Goal: Information Seeking & Learning: Learn about a topic

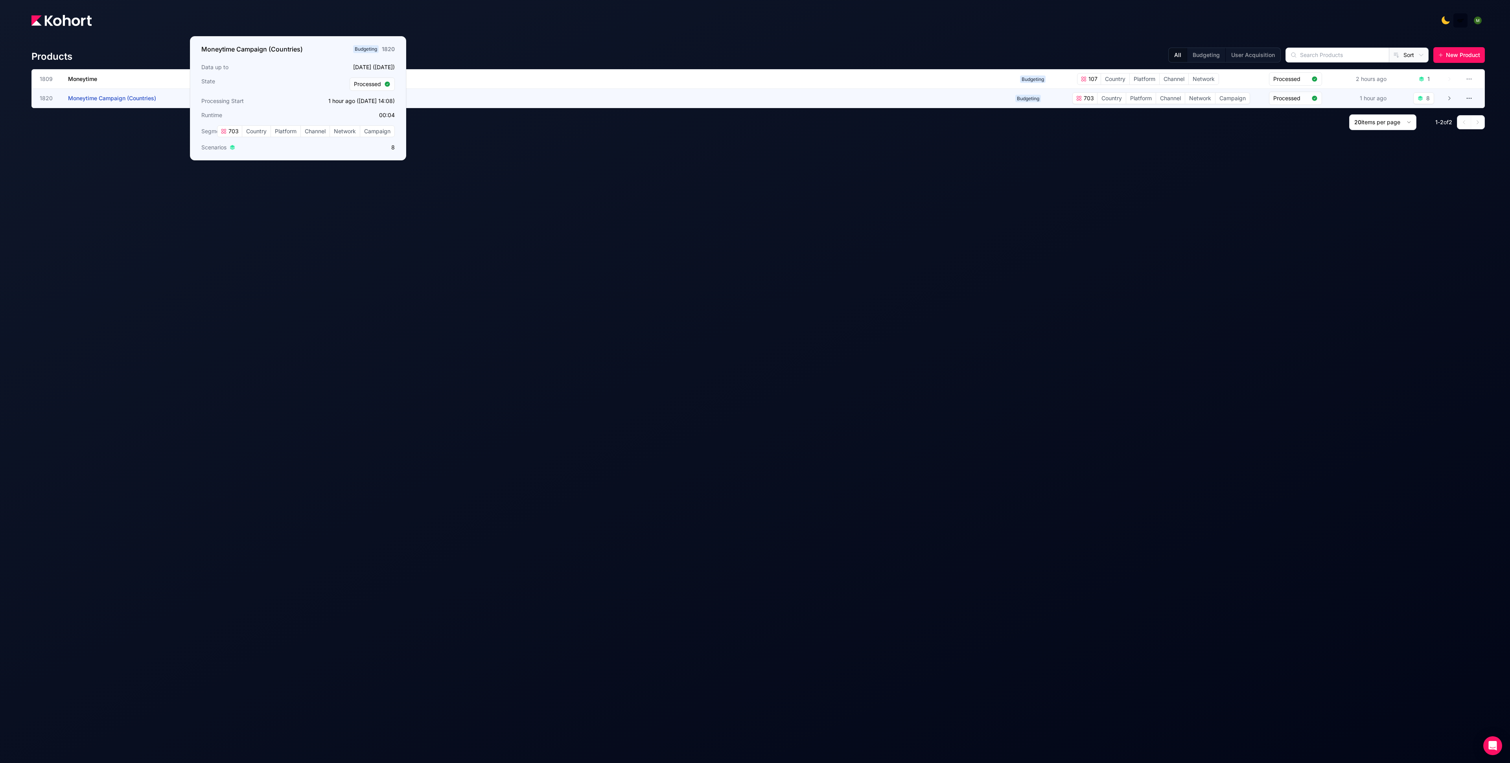
click at [98, 101] on h3 "Moneytime Campaign (Countries)" at bounding box center [127, 98] width 118 height 19
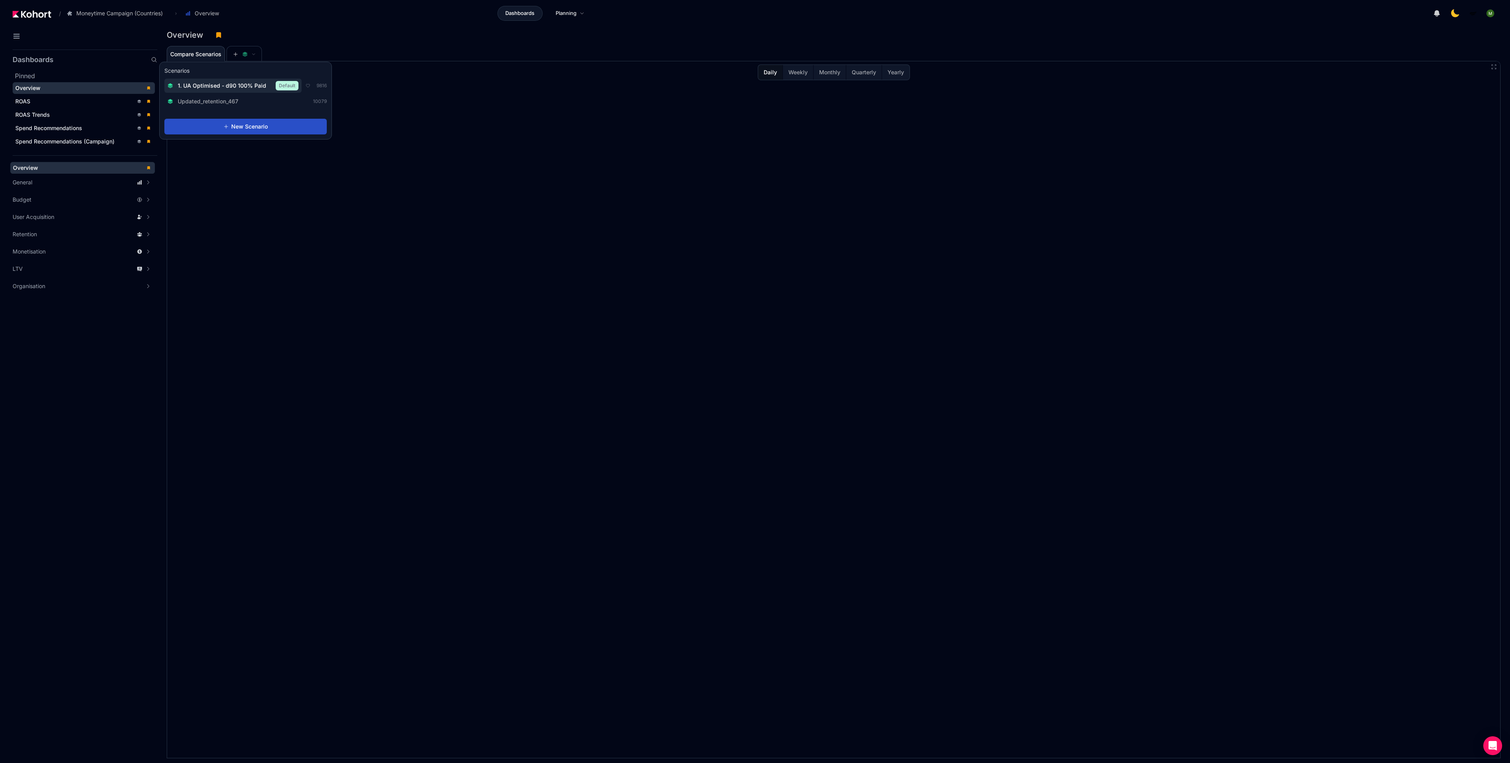
click at [244, 88] on span "1. UA Optimised - d90 100% Paid" at bounding box center [222, 86] width 88 height 8
click at [31, 16] on img at bounding box center [32, 14] width 39 height 7
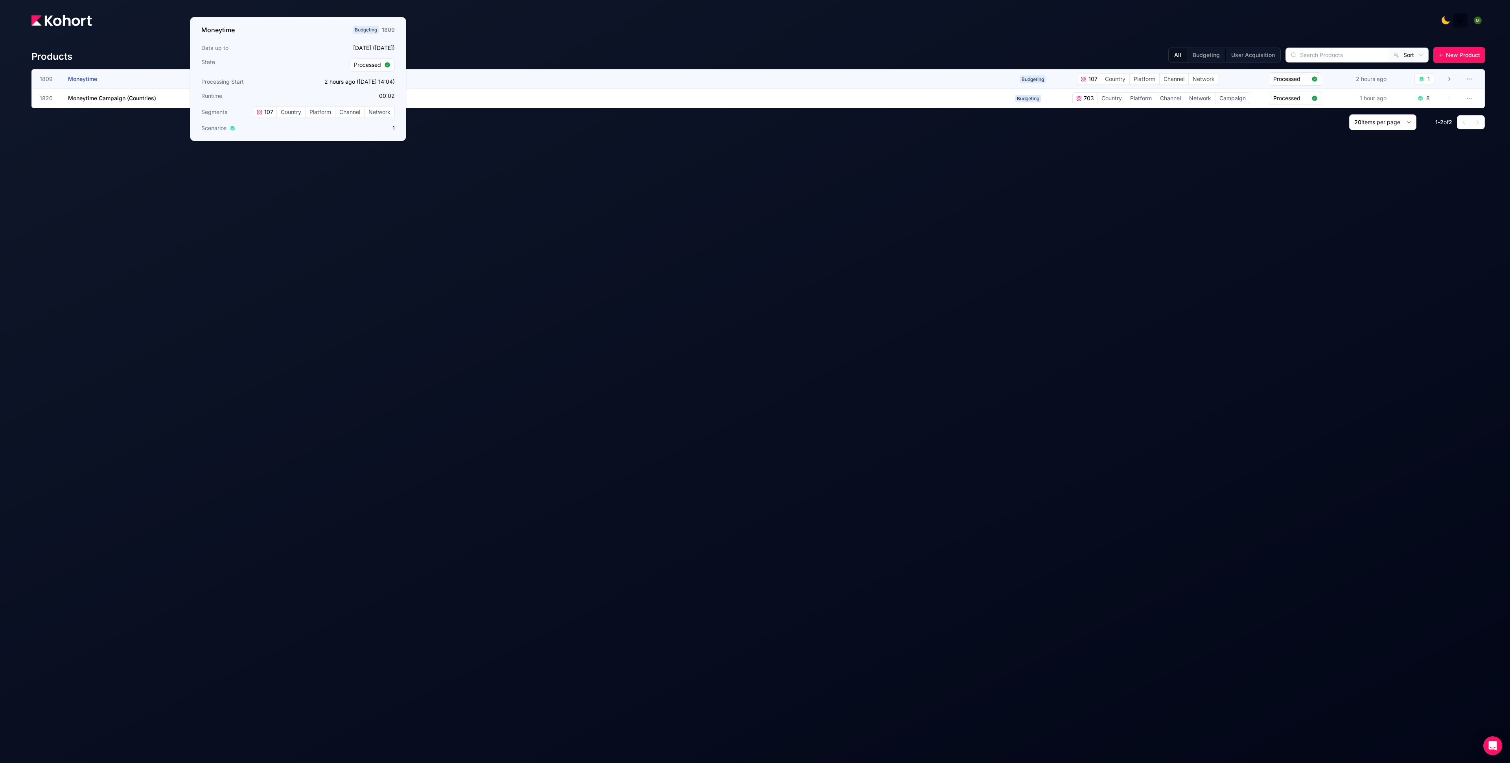
click at [83, 81] on span "Moneytime" at bounding box center [82, 79] width 29 height 7
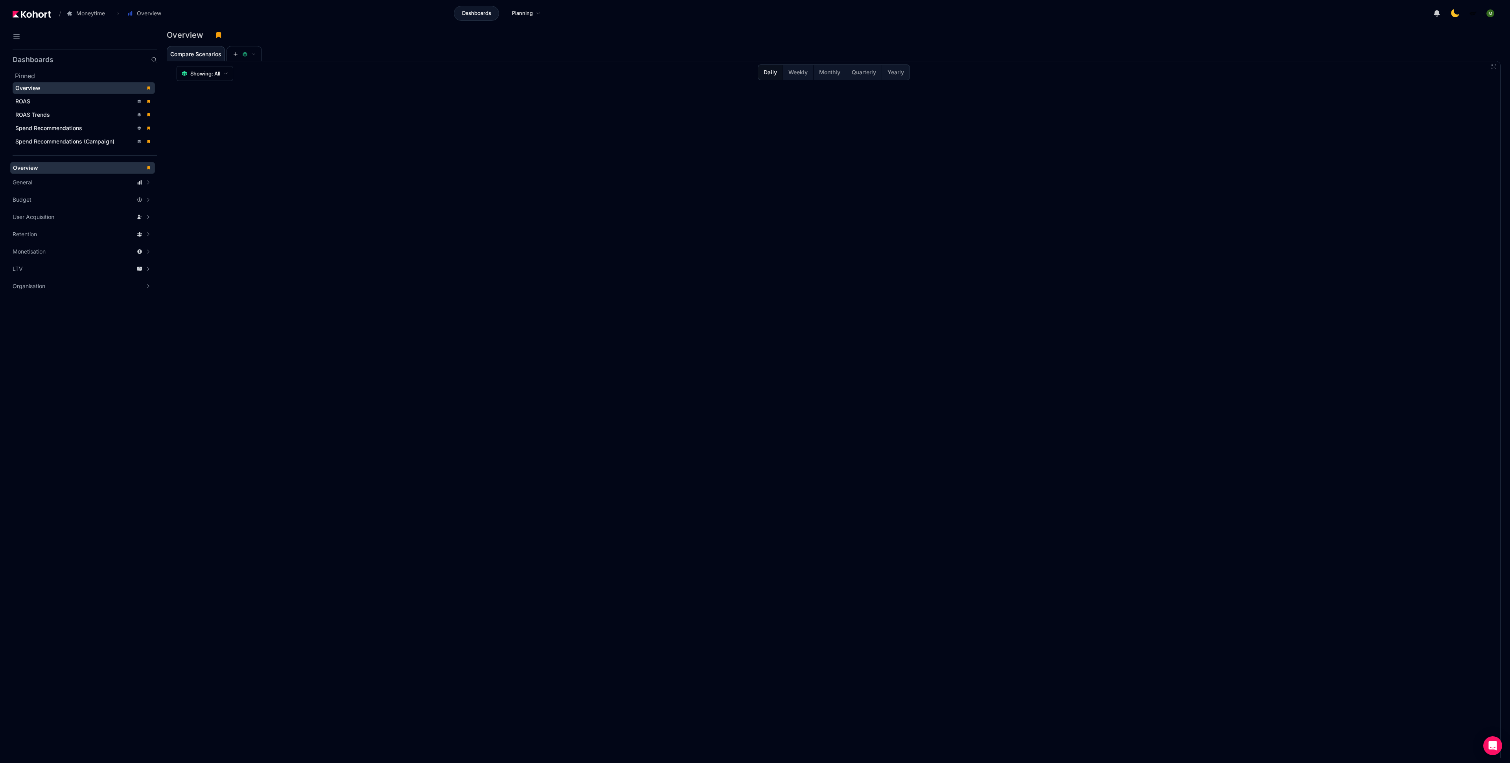
click at [62, 90] on div "Overview" at bounding box center [78, 88] width 126 height 8
click at [62, 103] on div "ROAS" at bounding box center [74, 102] width 118 height 8
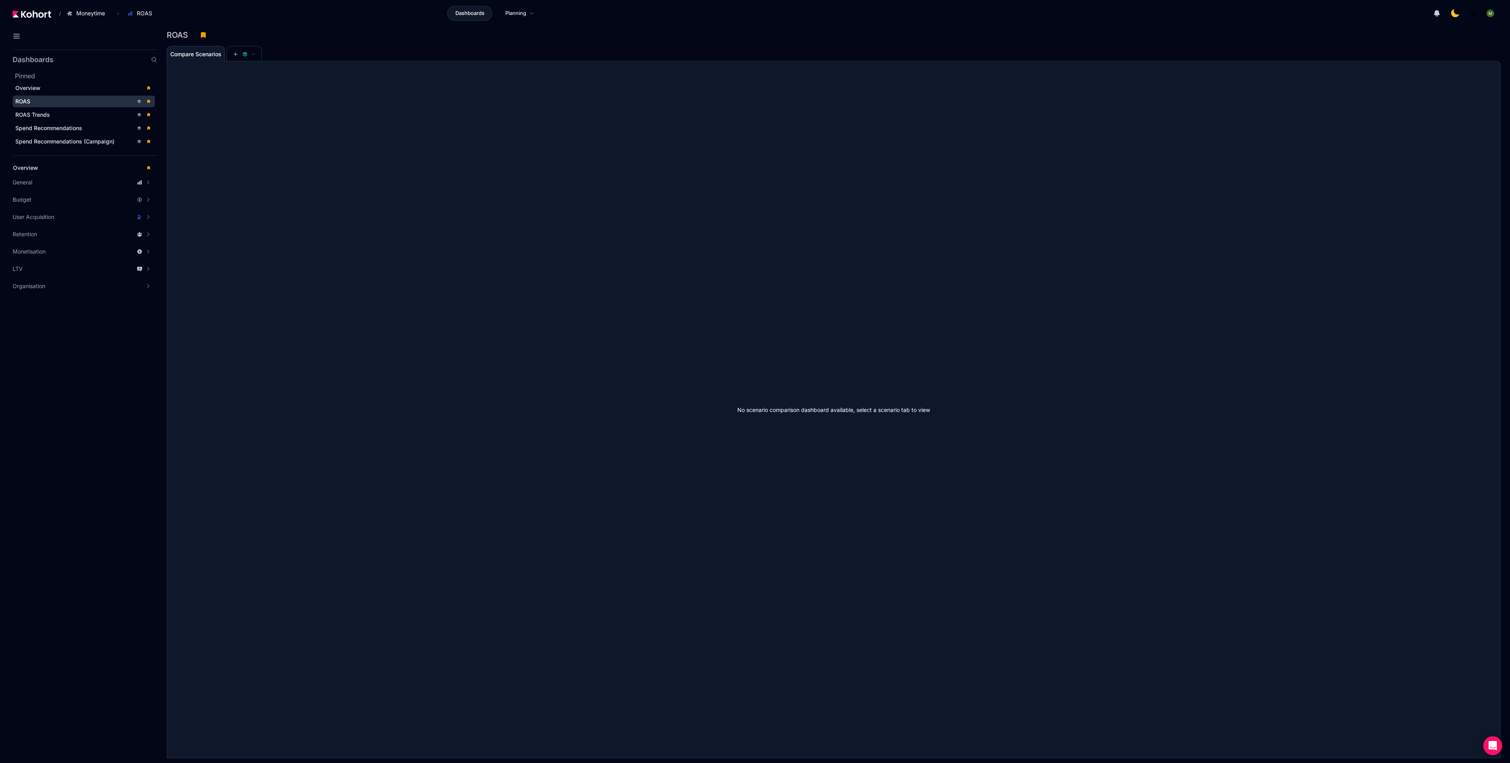
click at [34, 11] on img at bounding box center [32, 14] width 39 height 7
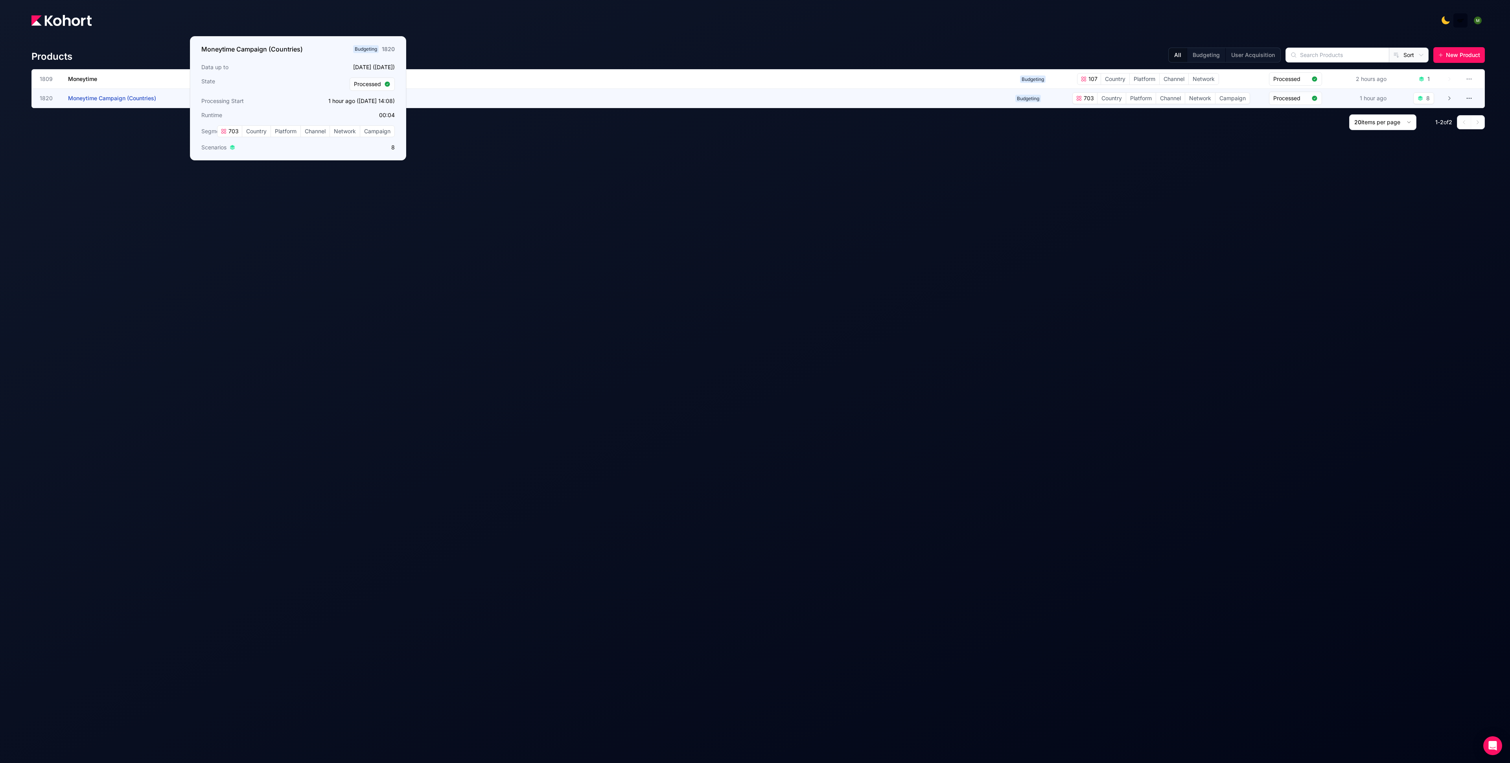
click at [100, 99] on span "Moneytime Campaign (Countries)" at bounding box center [112, 98] width 88 height 7
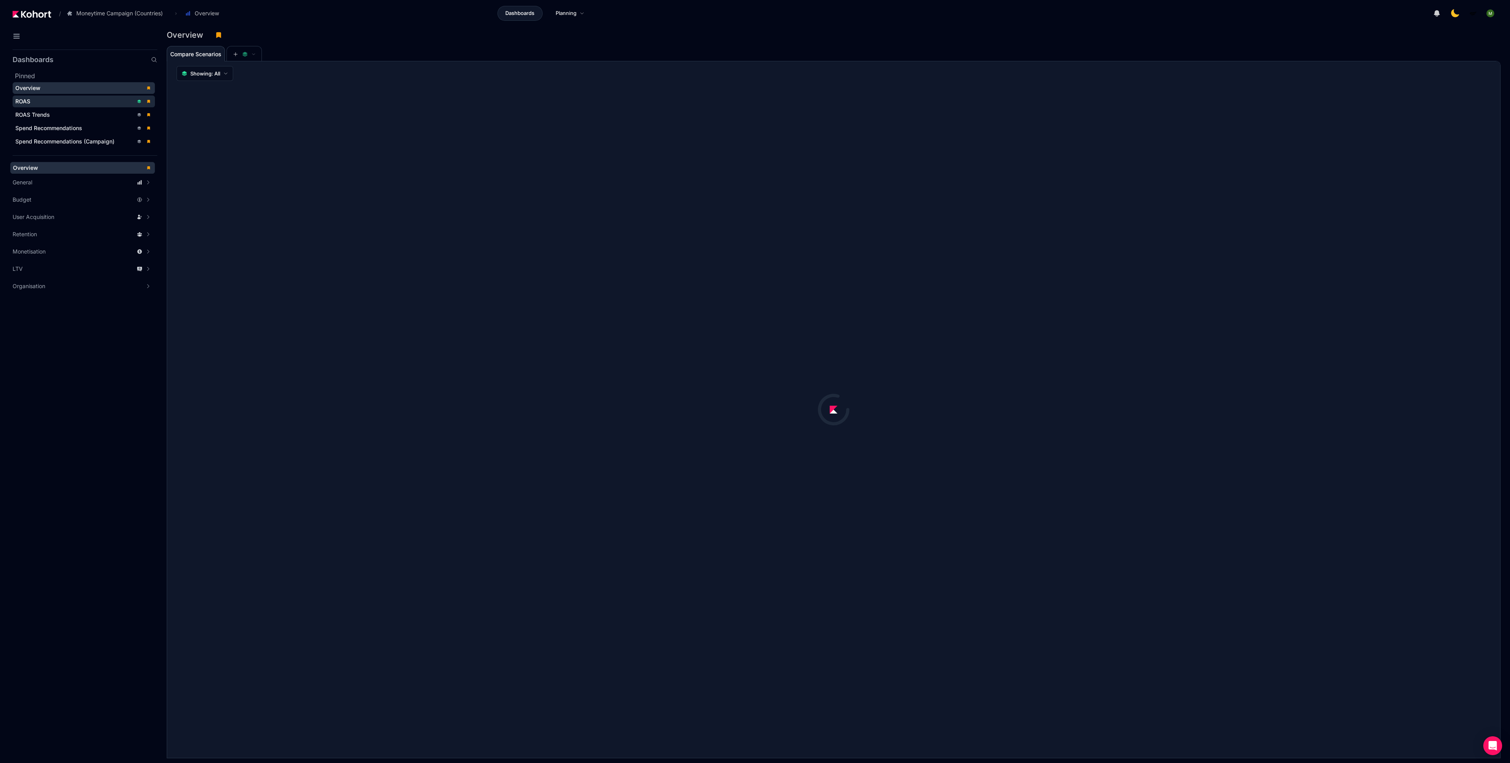
click at [107, 101] on div "ROAS" at bounding box center [74, 102] width 118 height 8
click at [339, 226] on div "No scenario comparison dashboard available, select a scenario tab to view" at bounding box center [833, 409] width 1333 height 697
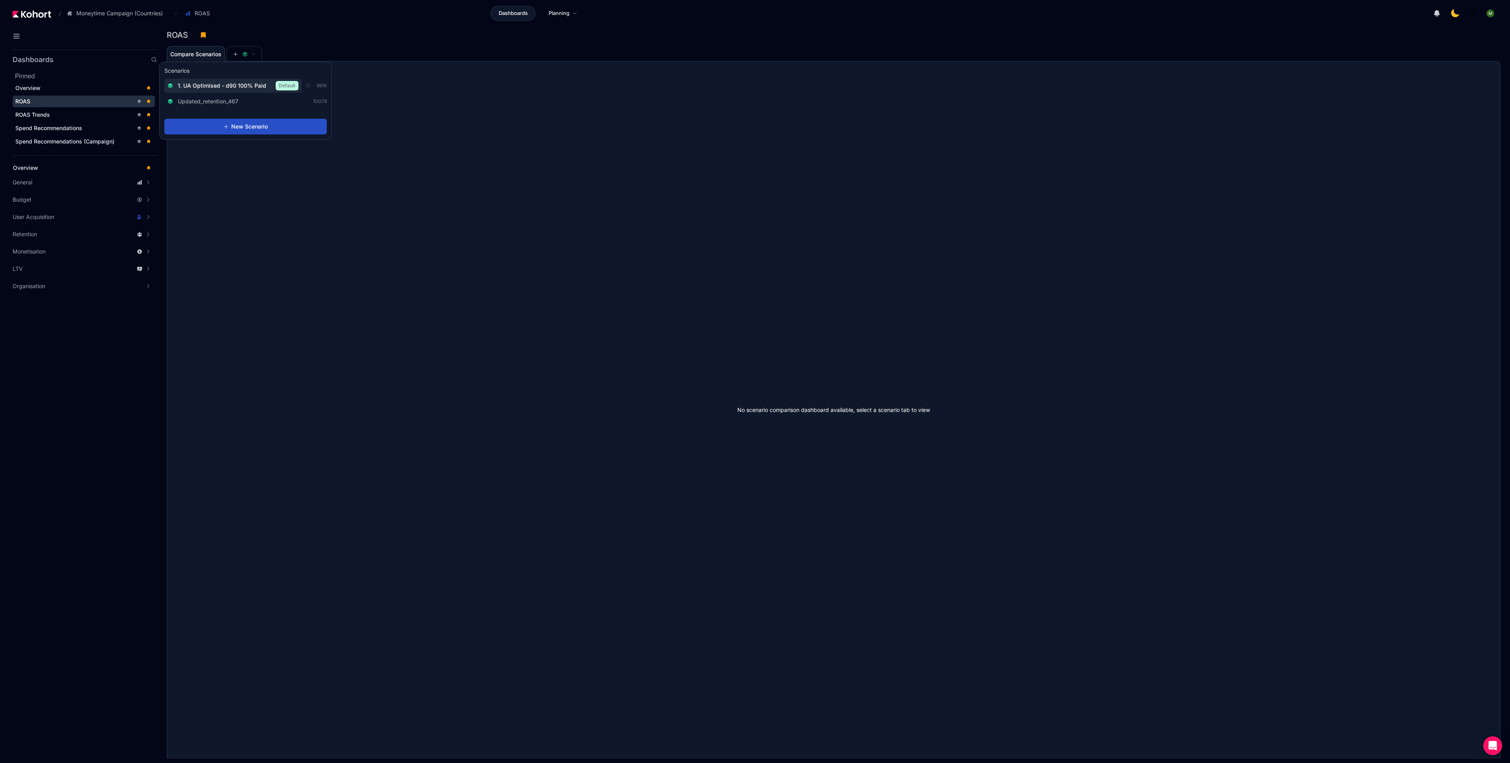
click at [241, 83] on span "1. UA Optimised - d90 100% Paid" at bounding box center [222, 86] width 88 height 8
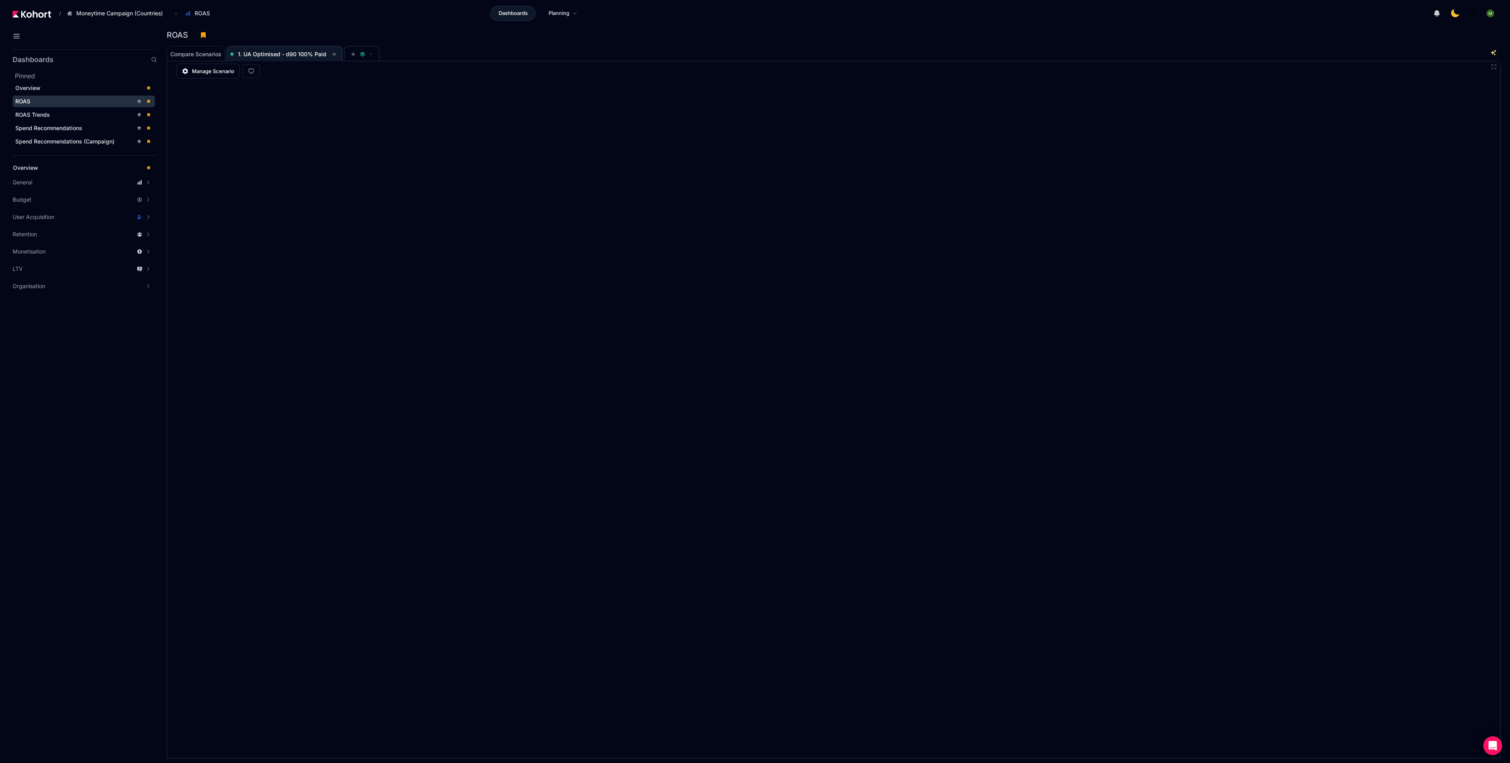
click at [37, 9] on link at bounding box center [32, 13] width 39 height 8
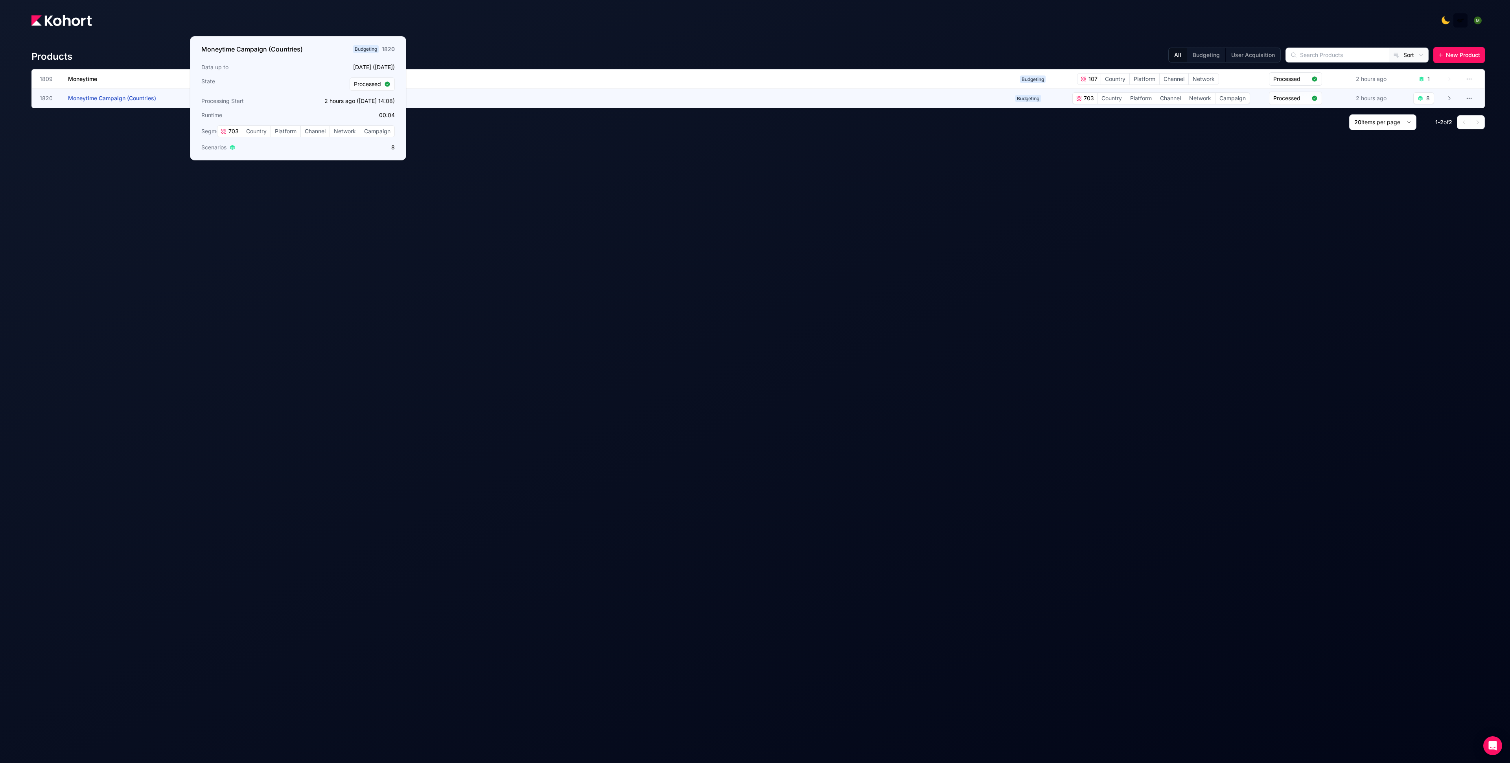
click at [46, 99] on span "1820" at bounding box center [49, 98] width 19 height 8
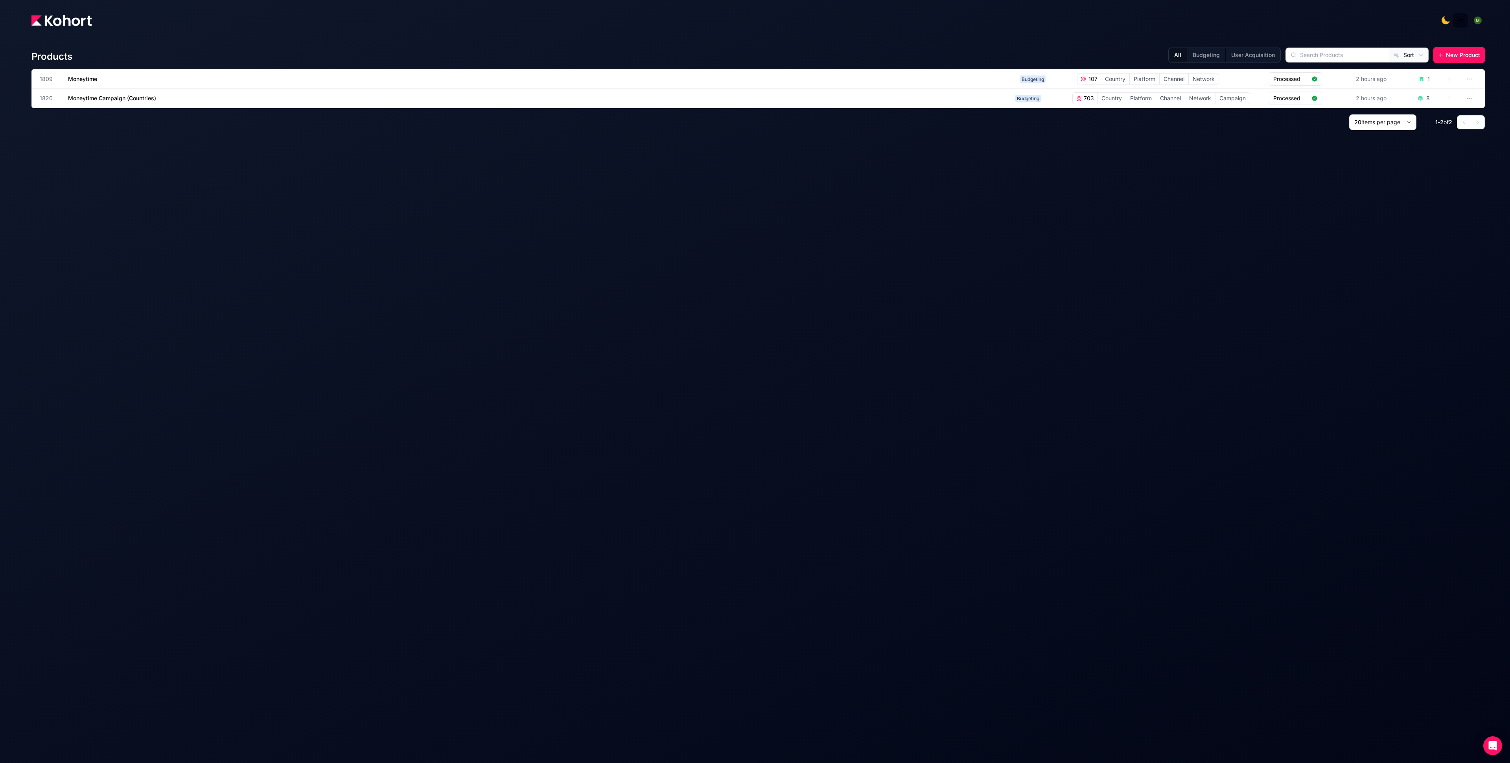
click at [72, 17] on img at bounding box center [61, 20] width 60 height 11
